Goal: Information Seeking & Learning: Find specific fact

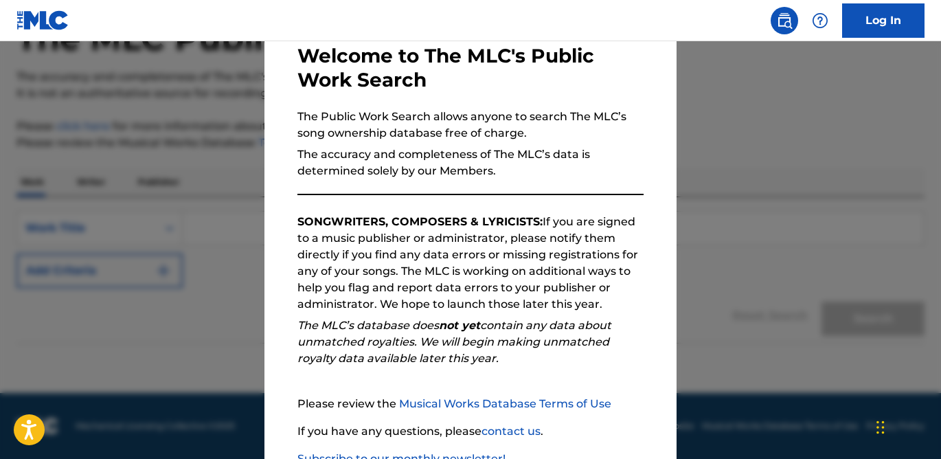
scroll to position [170, 0]
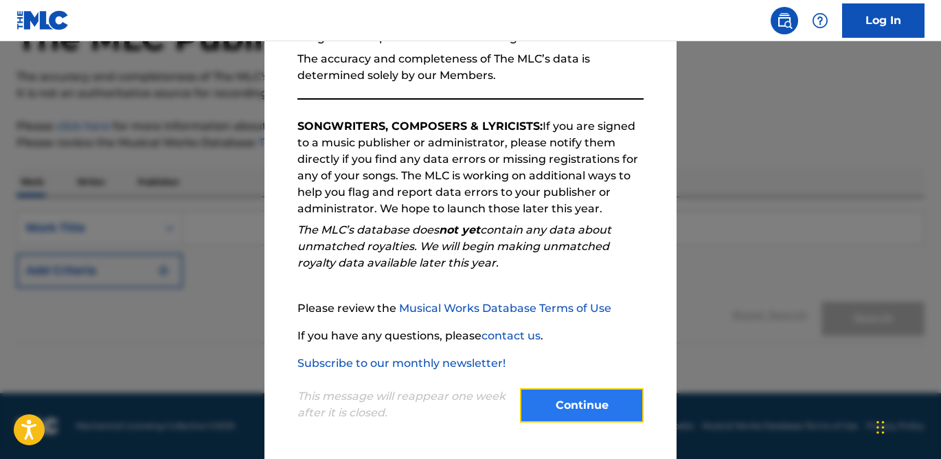
click at [574, 392] on button "Continue" at bounding box center [582, 405] width 124 height 34
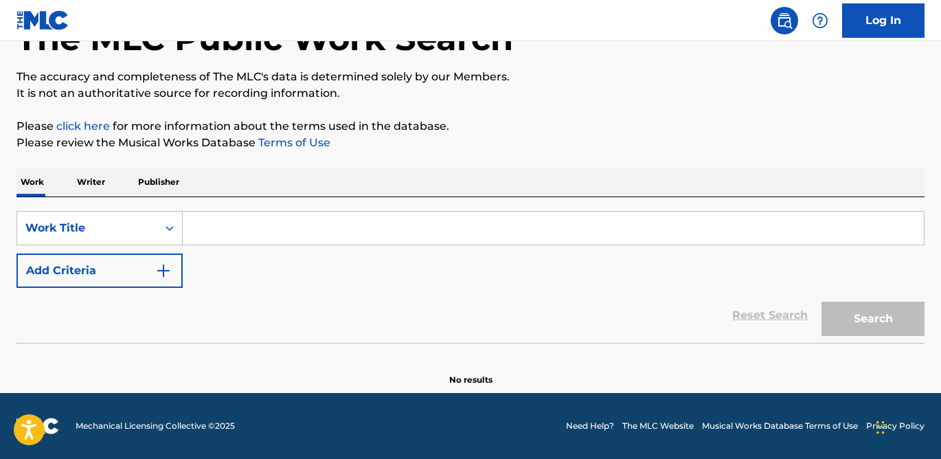
click at [244, 244] on div "Search Form" at bounding box center [554, 228] width 742 height 34
click at [244, 243] on input "Search Form" at bounding box center [553, 228] width 741 height 33
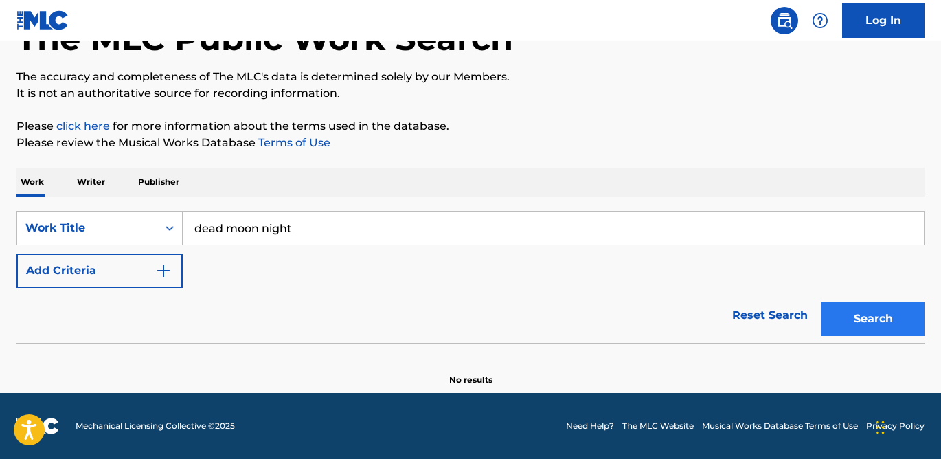
type input "dead moon night"
click at [878, 324] on button "Search" at bounding box center [873, 319] width 103 height 34
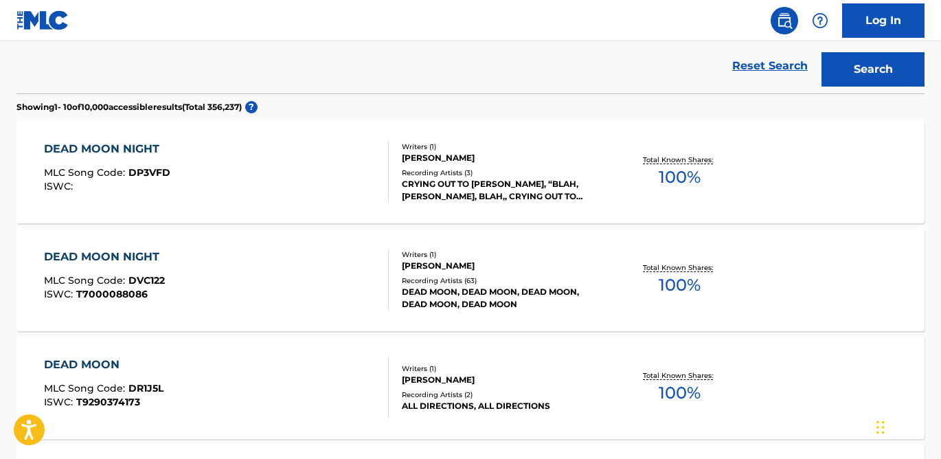
scroll to position [345, 0]
click at [436, 265] on div "[PERSON_NAME]" at bounding box center [503, 265] width 203 height 12
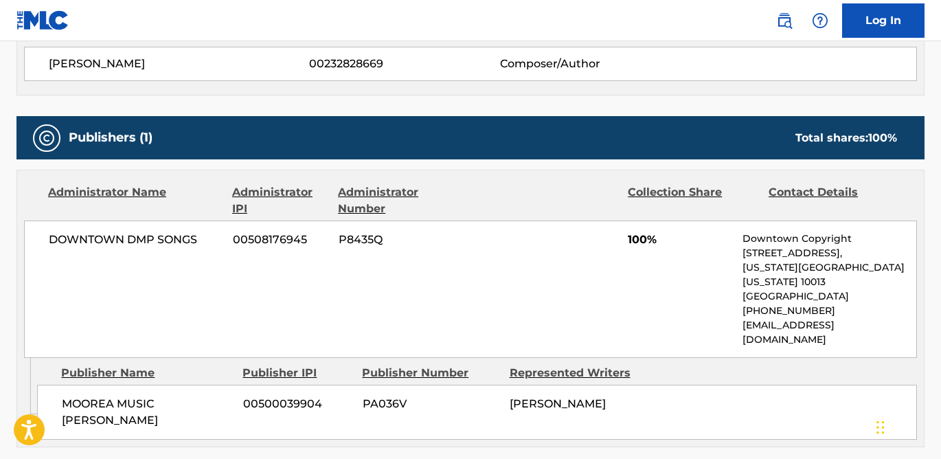
scroll to position [537, 0]
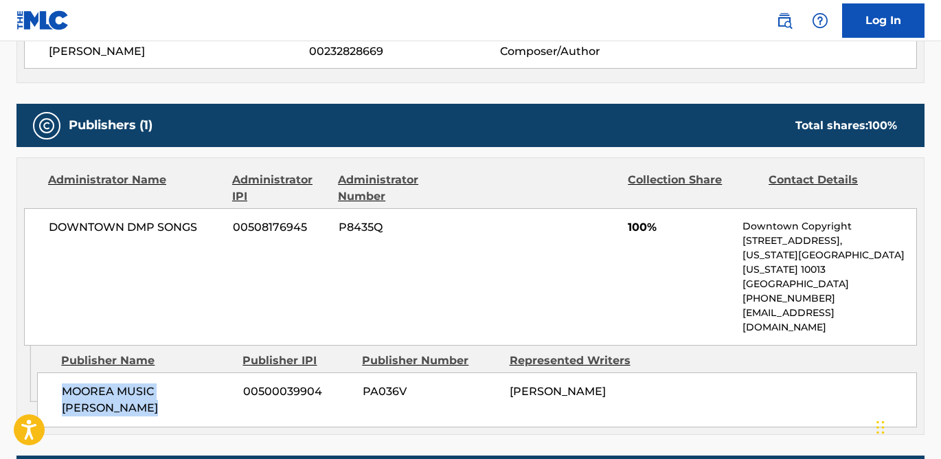
drag, startPoint x: 63, startPoint y: 360, endPoint x: 135, endPoint y: 375, distance: 73.7
click at [137, 383] on span "MOOREA MUSIC [PERSON_NAME]" at bounding box center [147, 399] width 171 height 33
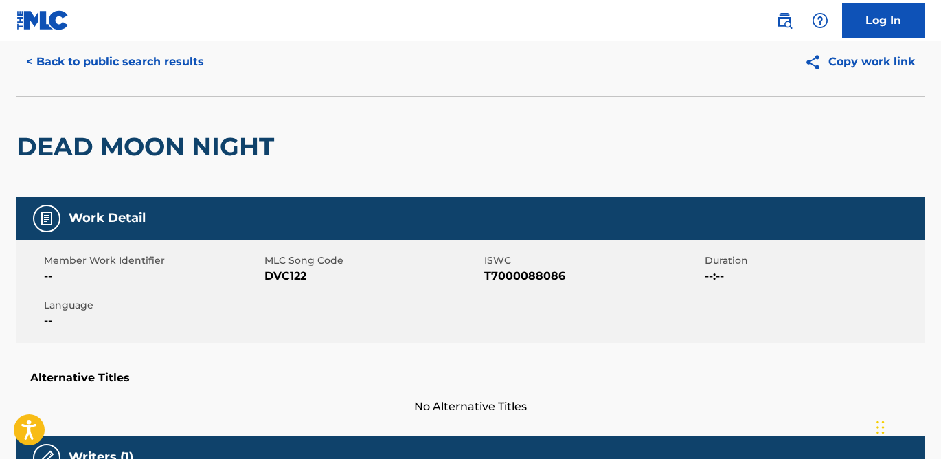
scroll to position [14, 0]
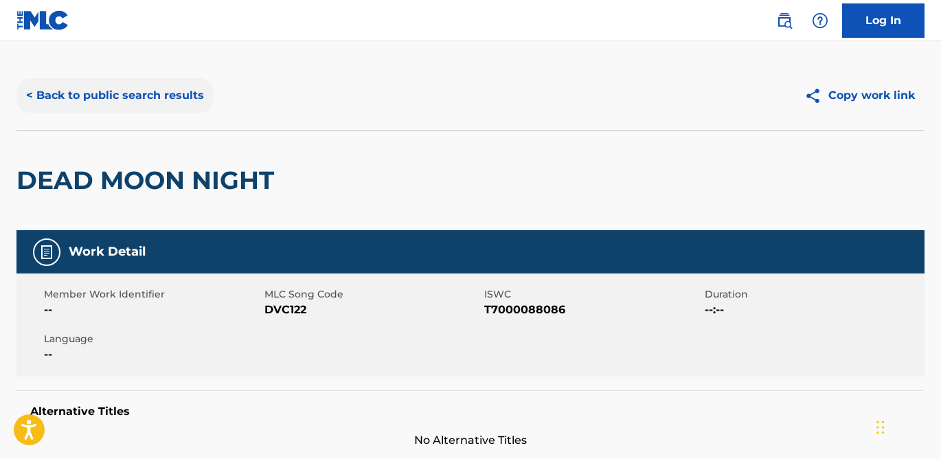
click at [76, 103] on button "< Back to public search results" at bounding box center [114, 95] width 197 height 34
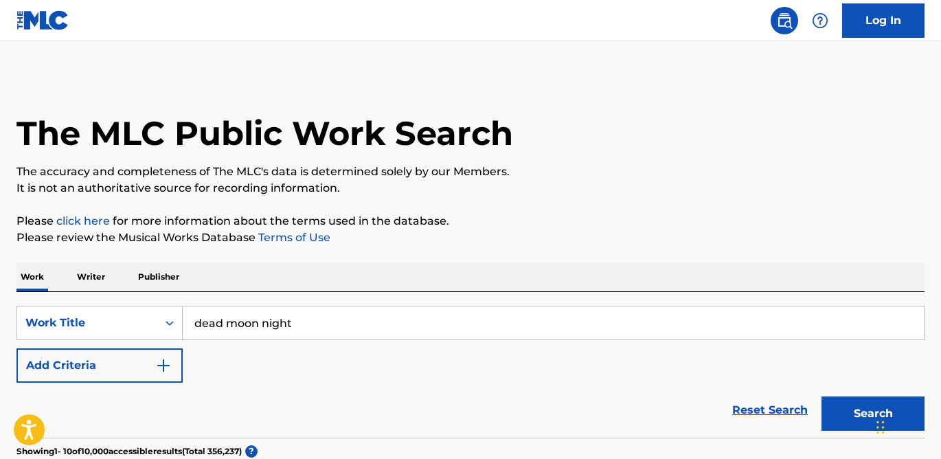
click at [97, 278] on p "Writer" at bounding box center [91, 276] width 36 height 29
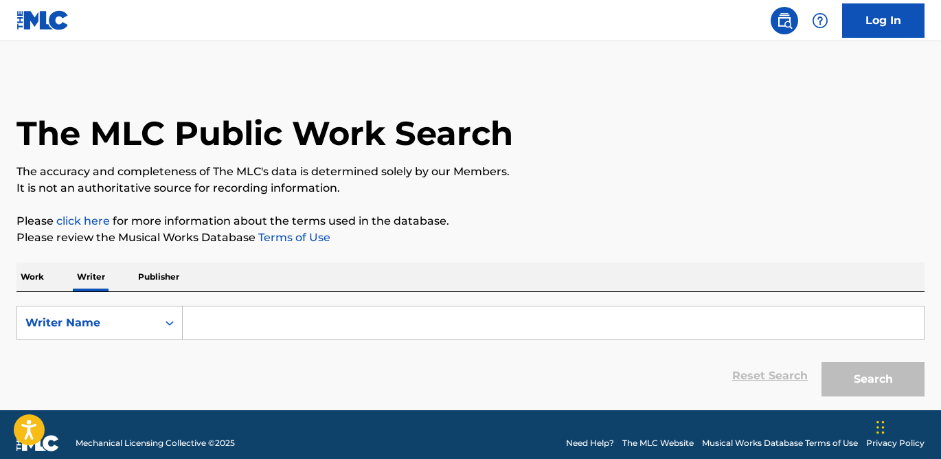
click at [292, 322] on input "Search Form" at bounding box center [553, 322] width 741 height 33
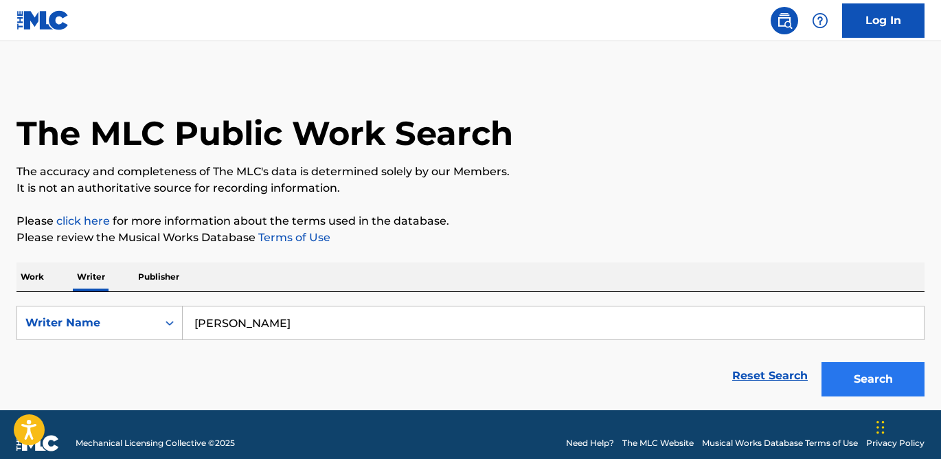
type input "[PERSON_NAME]"
click at [866, 385] on button "Search" at bounding box center [873, 379] width 103 height 34
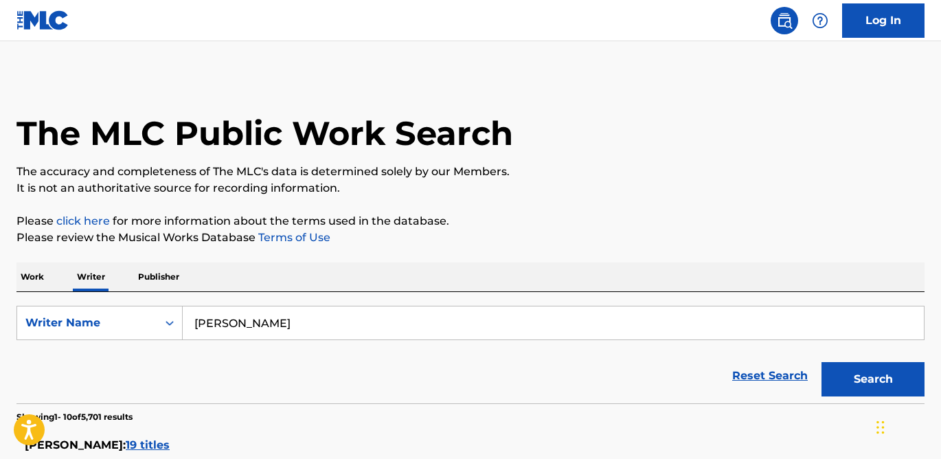
click at [34, 283] on p "Work" at bounding box center [32, 276] width 32 height 29
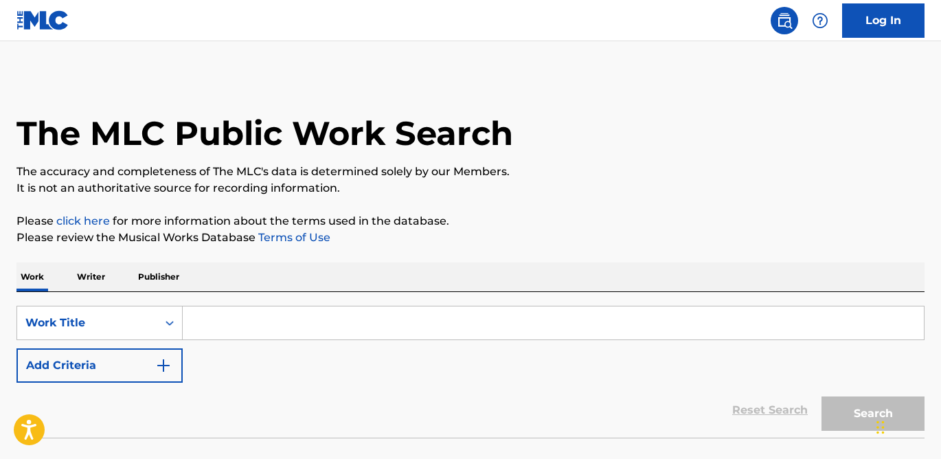
click at [266, 324] on input "Search Form" at bounding box center [553, 322] width 741 height 33
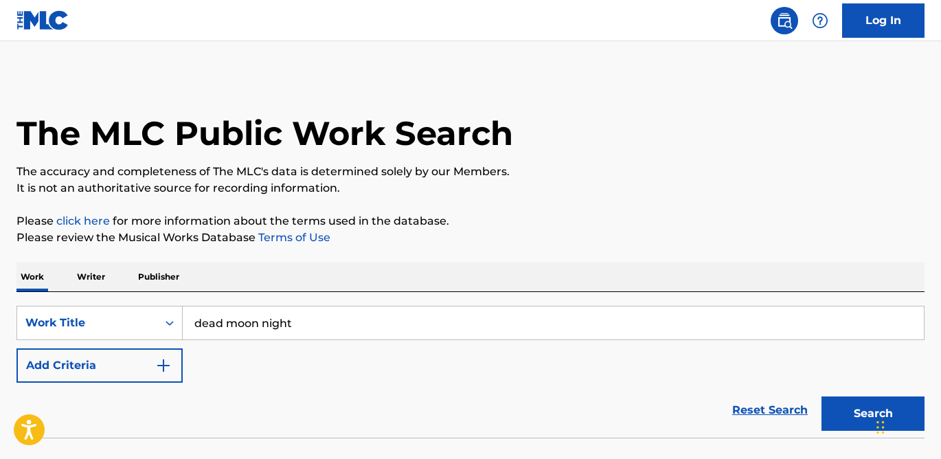
click at [822, 396] on button "Search" at bounding box center [873, 413] width 103 height 34
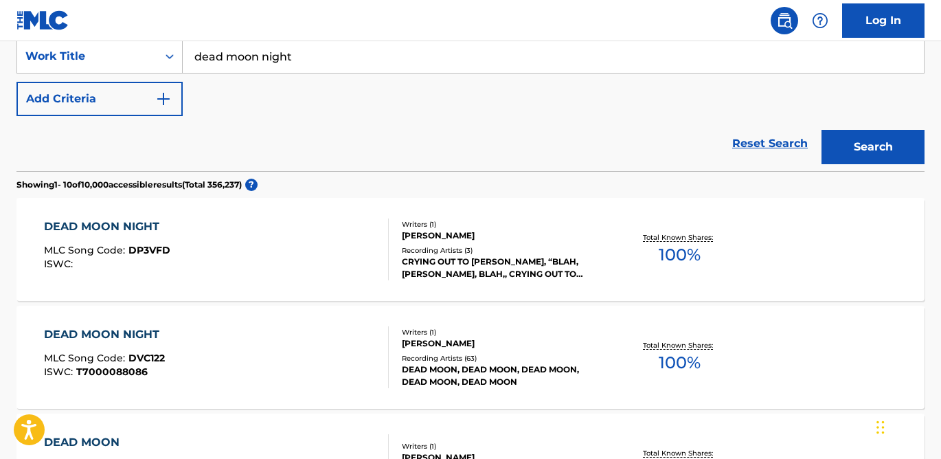
scroll to position [262, 0]
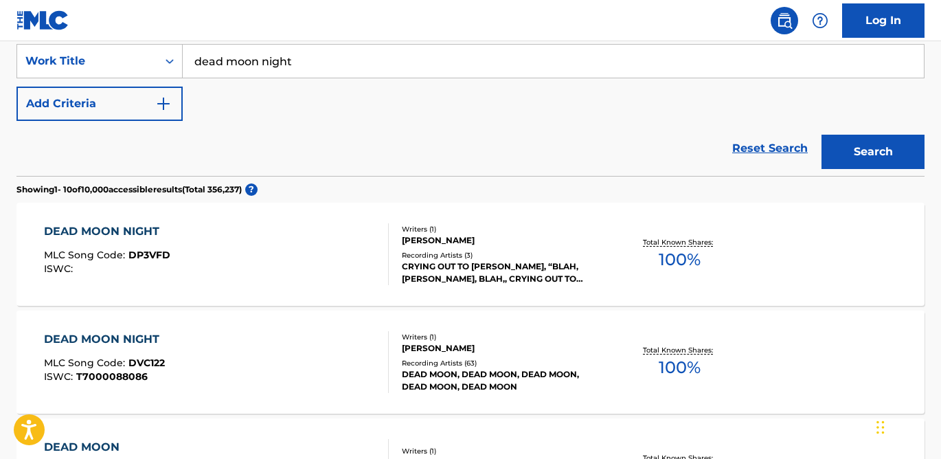
click at [247, 63] on input "dead moon night" at bounding box center [553, 61] width 741 height 33
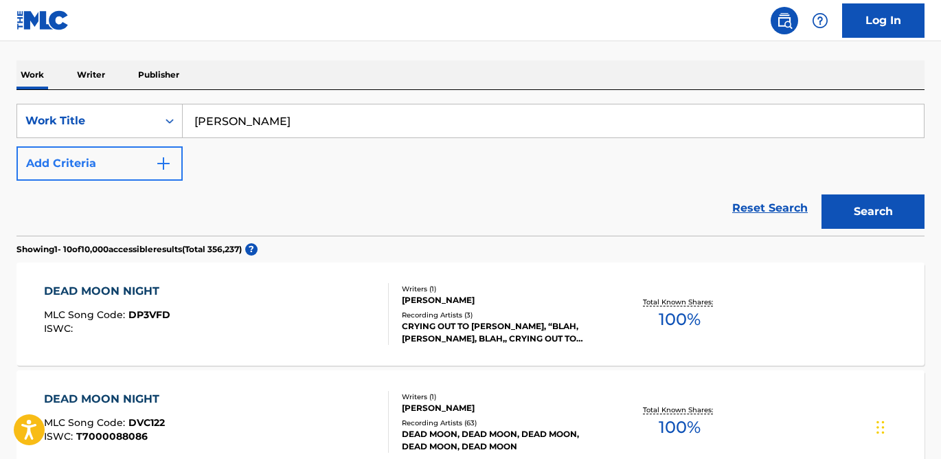
scroll to position [111, 0]
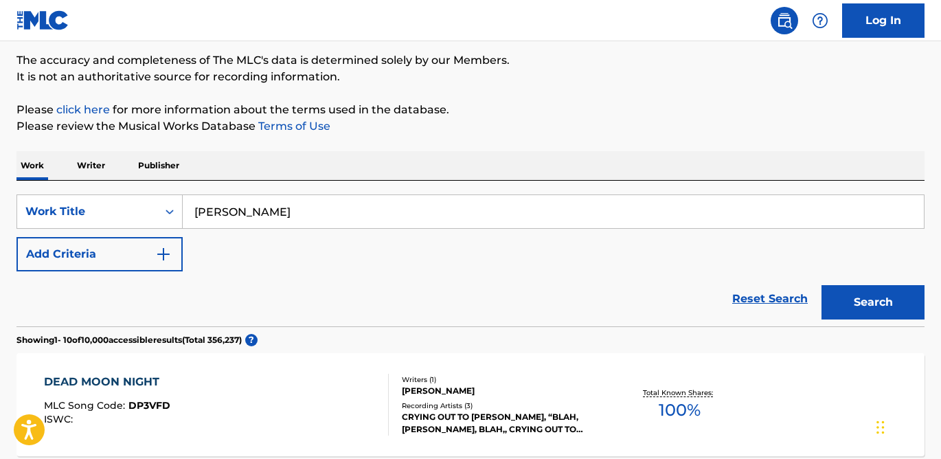
type input "[PERSON_NAME]"
click at [82, 161] on p "Writer" at bounding box center [91, 165] width 36 height 29
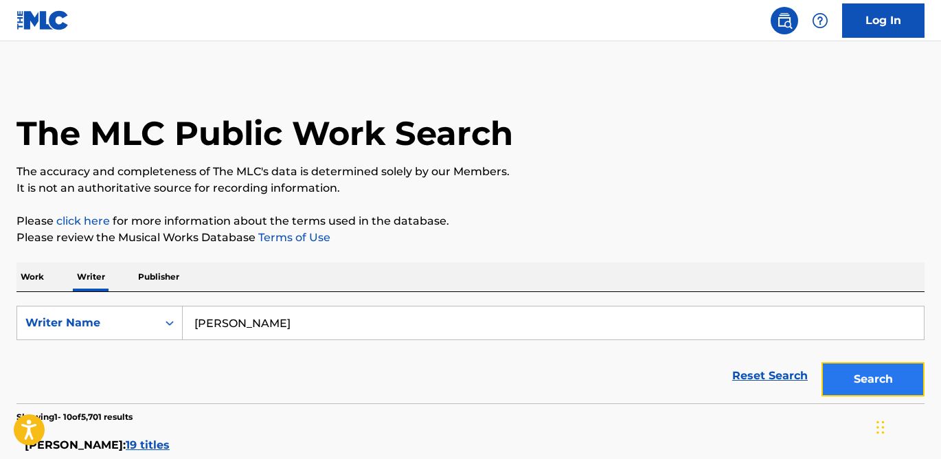
click at [859, 380] on button "Search" at bounding box center [873, 379] width 103 height 34
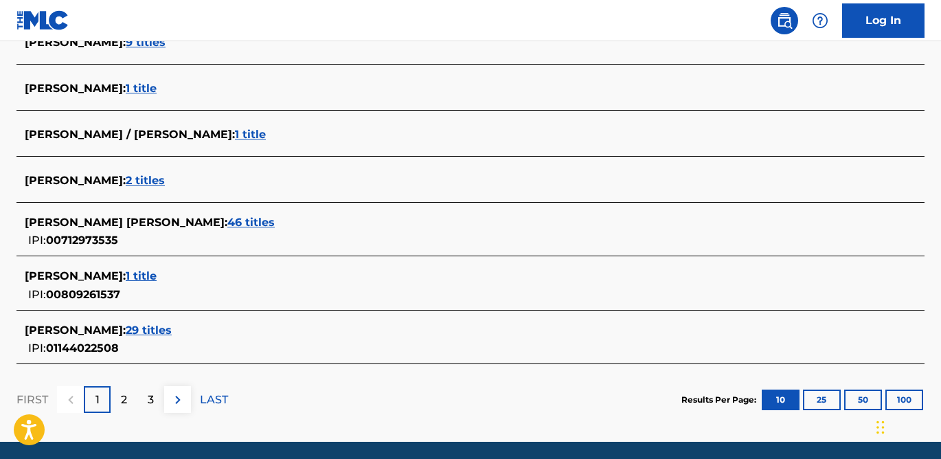
scroll to position [554, 0]
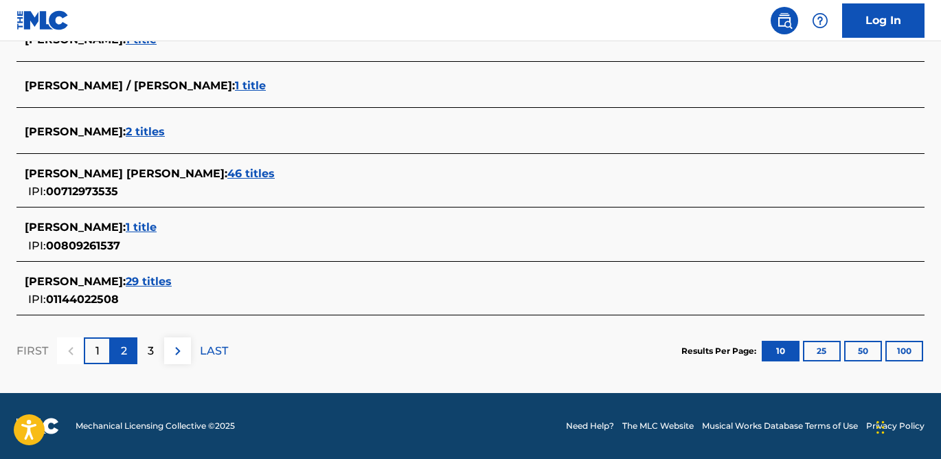
click at [118, 352] on div "2" at bounding box center [124, 350] width 27 height 27
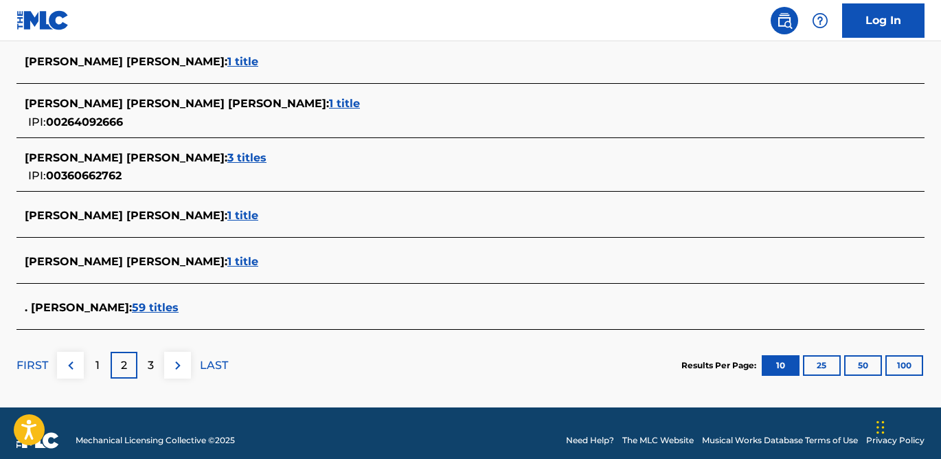
scroll to position [586, 0]
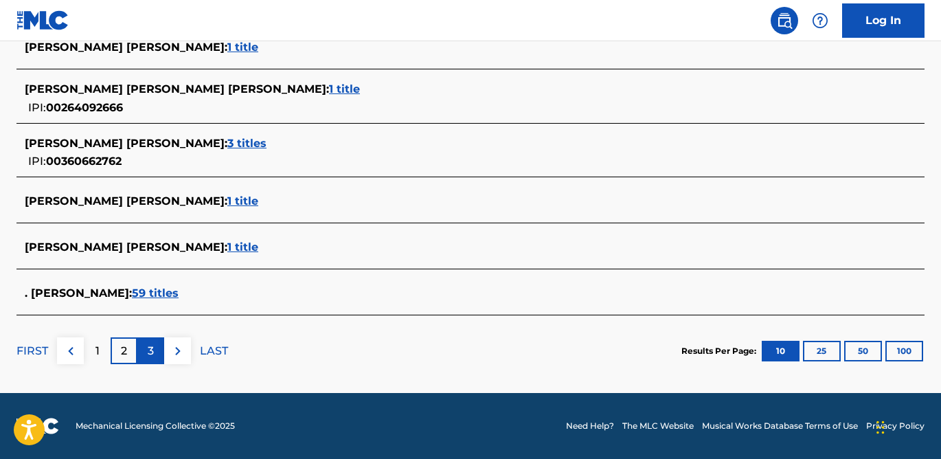
click at [149, 356] on p "3" at bounding box center [151, 351] width 6 height 16
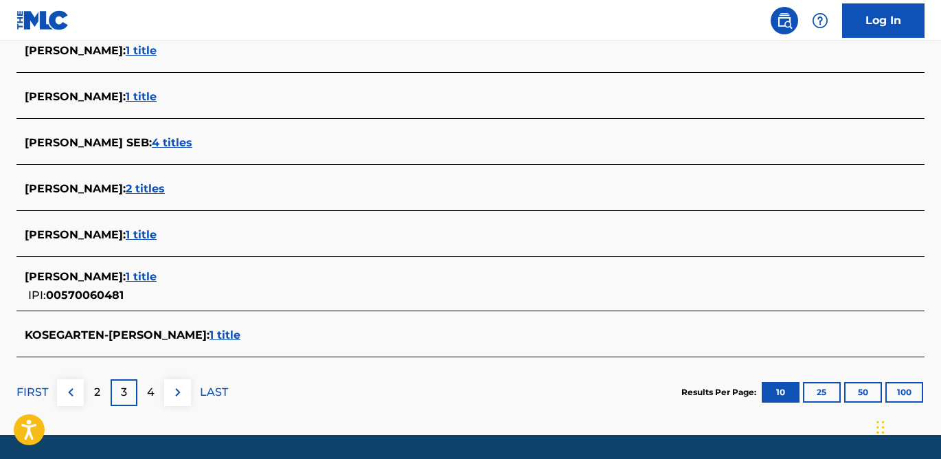
scroll to position [578, 0]
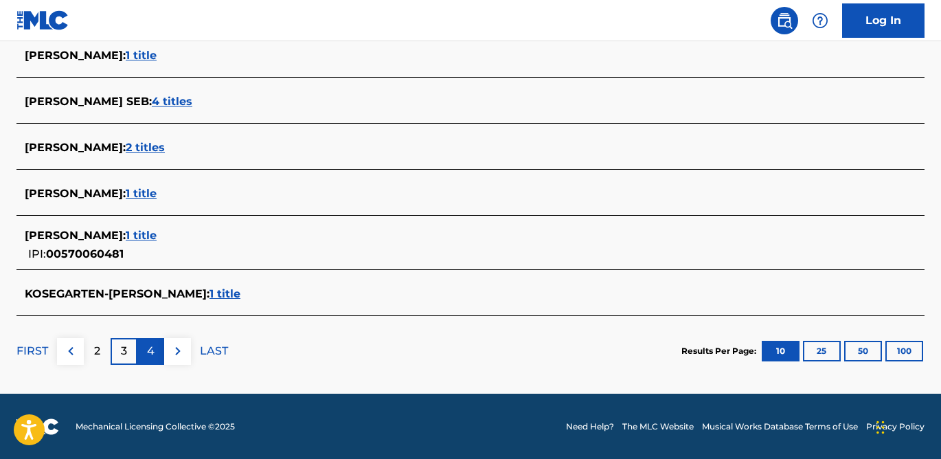
click at [151, 355] on p "4" at bounding box center [151, 351] width 8 height 16
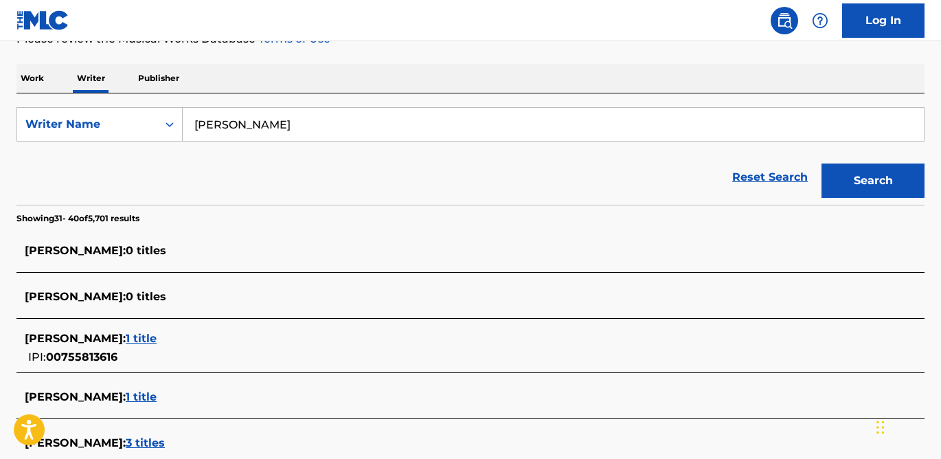
scroll to position [586, 0]
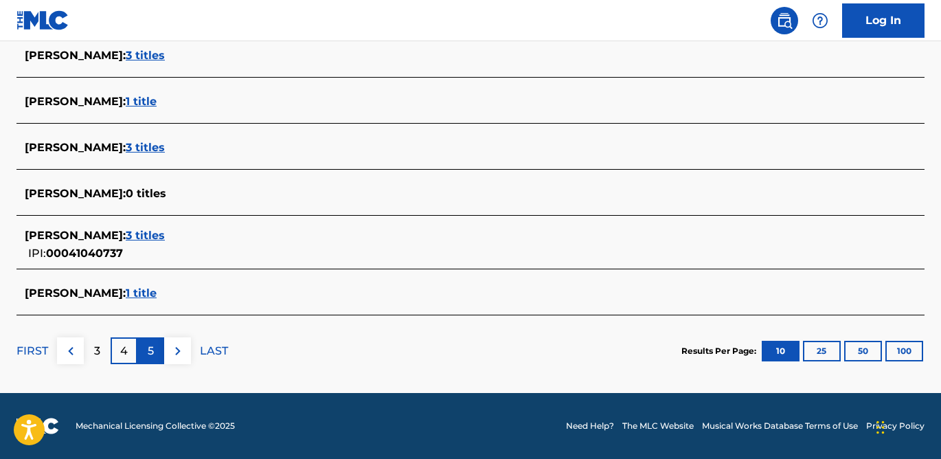
click at [150, 351] on p "5" at bounding box center [151, 351] width 6 height 16
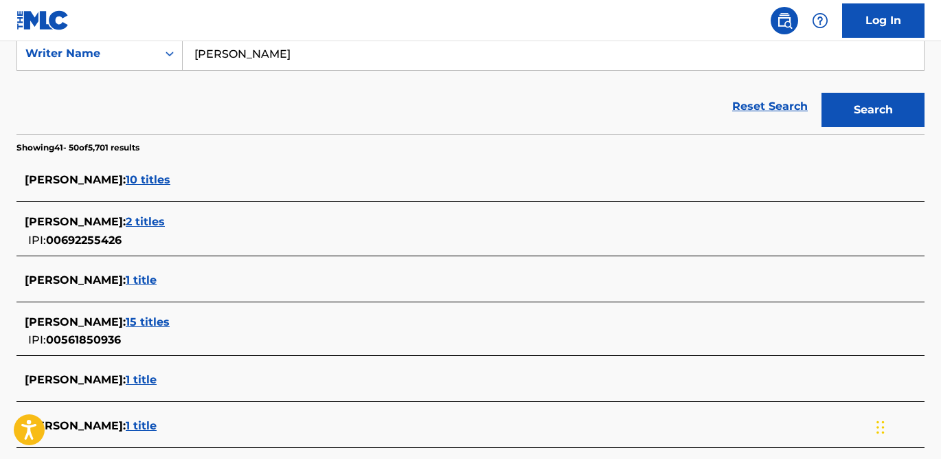
scroll to position [211, 0]
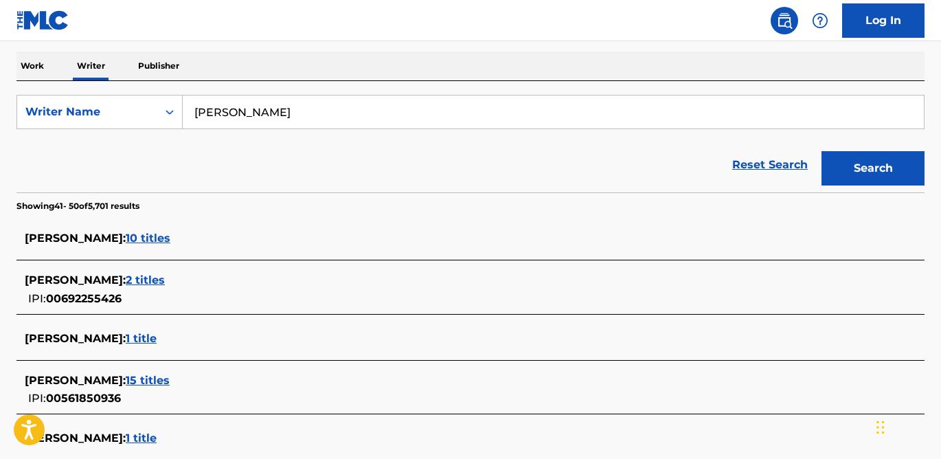
click at [192, 110] on input "[PERSON_NAME]" at bounding box center [553, 112] width 741 height 33
click at [323, 113] on input ""[PERSON_NAME]" at bounding box center [553, 112] width 741 height 33
type input ""[PERSON_NAME]""
click at [858, 166] on button "Search" at bounding box center [873, 168] width 103 height 34
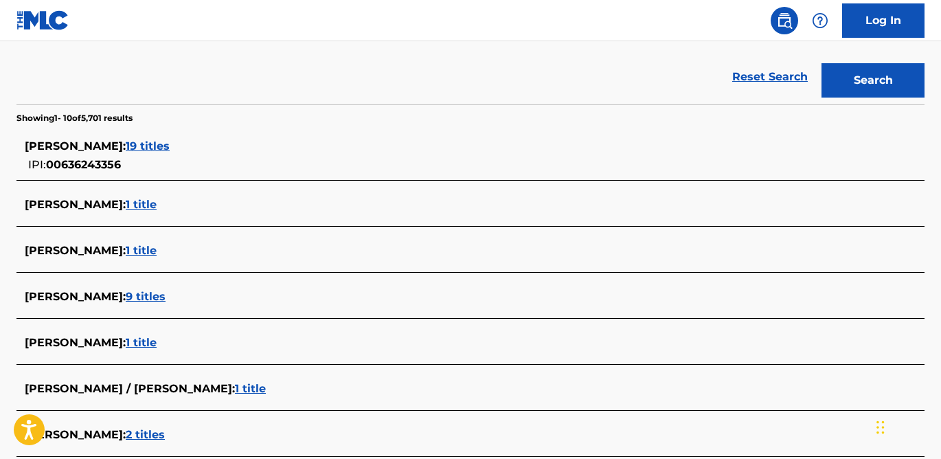
scroll to position [300, 0]
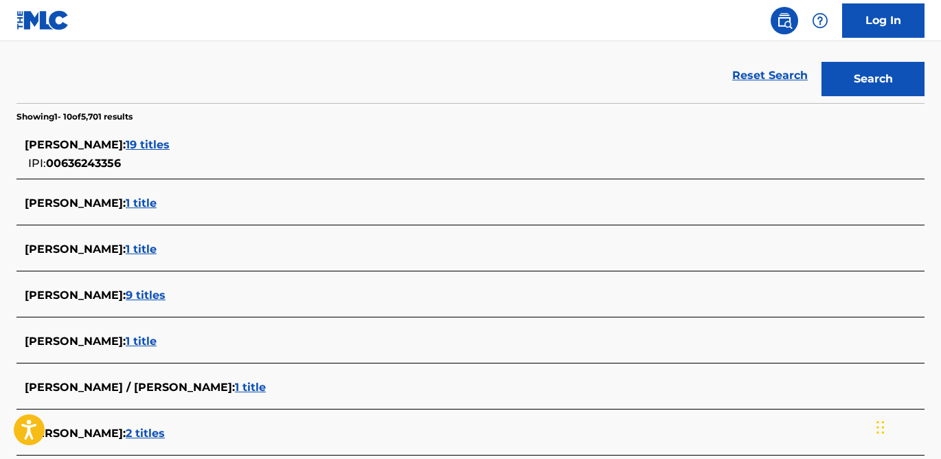
click at [170, 141] on span "19 titles" at bounding box center [148, 144] width 44 height 13
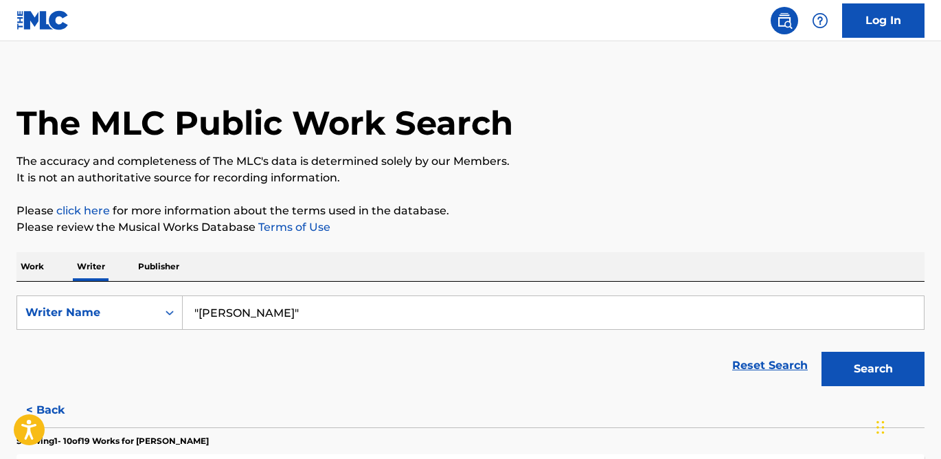
scroll to position [0, 0]
